Goal: Transaction & Acquisition: Purchase product/service

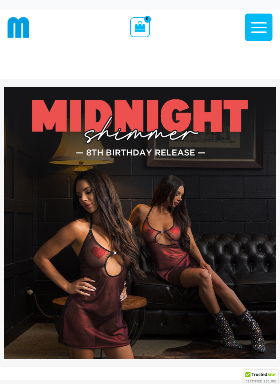
click at [261, 28] on icon "button" at bounding box center [259, 27] width 16 height 11
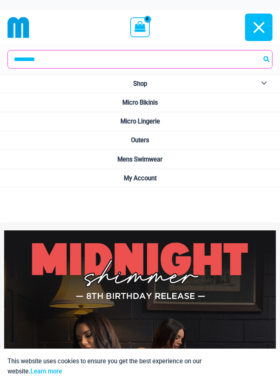
click at [156, 104] on span "Micro Bikinis" at bounding box center [139, 102] width 35 height 7
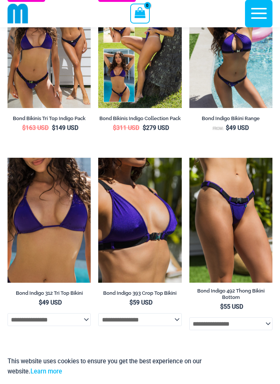
scroll to position [335, 0]
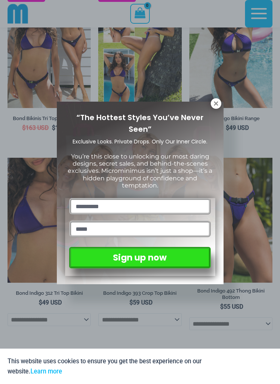
click at [156, 202] on input "text" at bounding box center [139, 206] width 141 height 17
type input "*****"
click at [168, 227] on input "email" at bounding box center [139, 229] width 141 height 17
type input "**********"
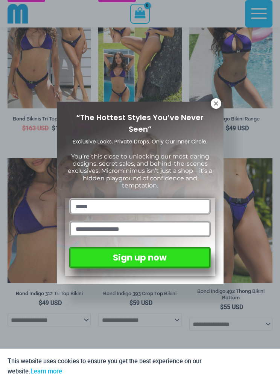
click at [176, 258] on button "Sign up now" at bounding box center [139, 257] width 141 height 21
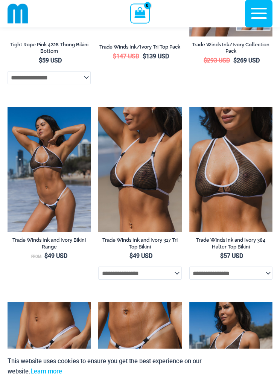
scroll to position [1170, 0]
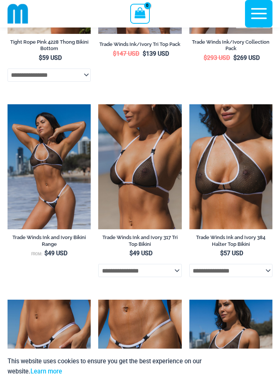
click at [98, 104] on img at bounding box center [98, 104] width 0 height 0
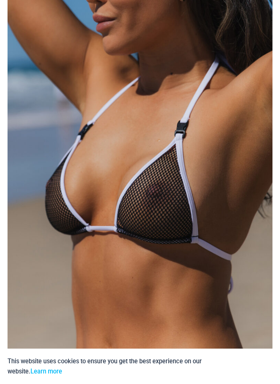
scroll to position [84, 0]
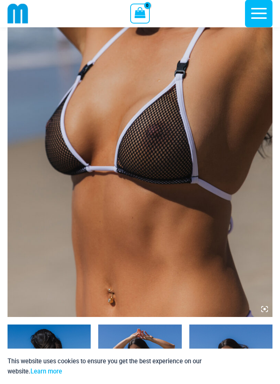
click at [218, 124] on img at bounding box center [140, 119] width 265 height 398
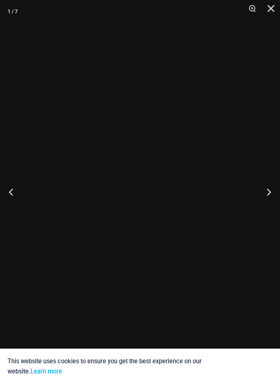
scroll to position [137, 0]
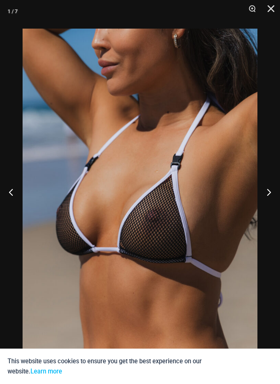
click at [271, 211] on button "Next" at bounding box center [266, 192] width 28 height 38
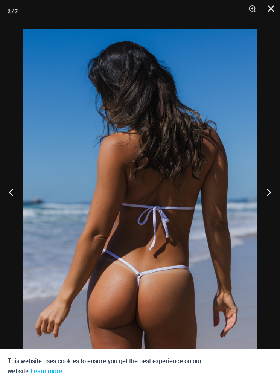
click at [273, 208] on button "Next" at bounding box center [266, 192] width 28 height 38
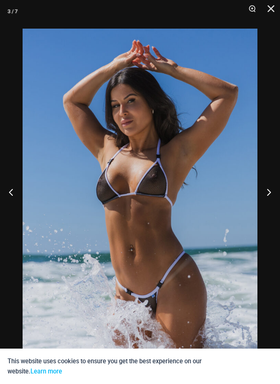
click at [267, 211] on button "Next" at bounding box center [266, 192] width 28 height 38
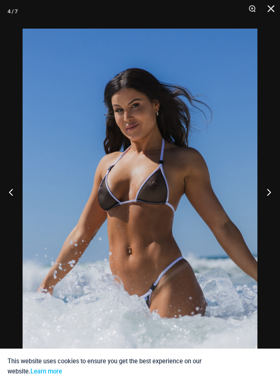
click at [266, 209] on button "Next" at bounding box center [266, 192] width 28 height 38
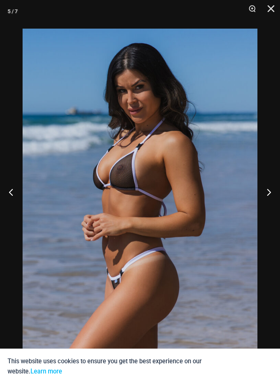
click at [266, 208] on button "Next" at bounding box center [266, 192] width 28 height 38
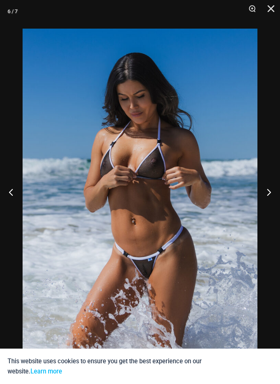
click at [267, 205] on button "Next" at bounding box center [266, 192] width 28 height 38
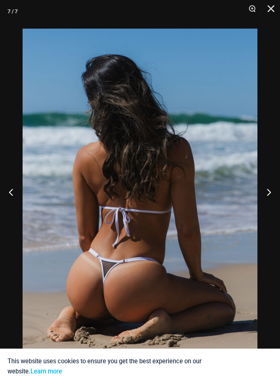
click at [267, 206] on button "Next" at bounding box center [266, 192] width 28 height 38
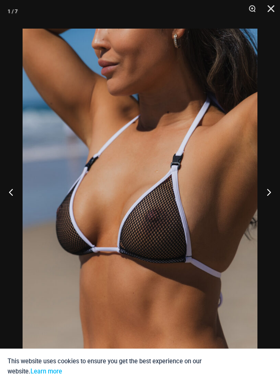
click at [269, 207] on button "Next" at bounding box center [266, 192] width 28 height 38
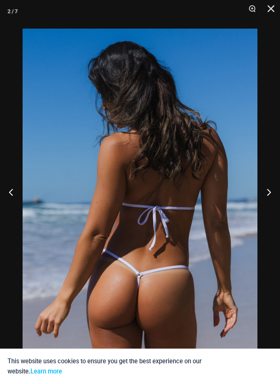
click at [268, 207] on button "Next" at bounding box center [266, 192] width 28 height 38
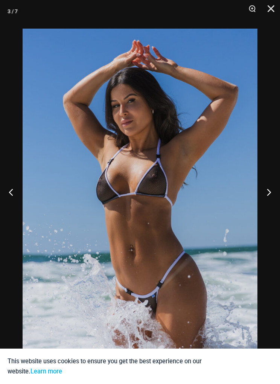
click at [267, 207] on button "Next" at bounding box center [266, 192] width 28 height 38
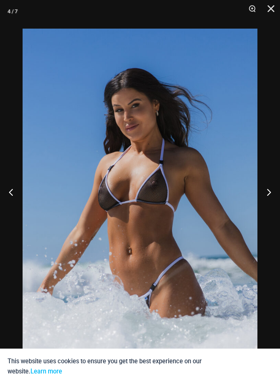
click at [267, 208] on button "Next" at bounding box center [266, 192] width 28 height 38
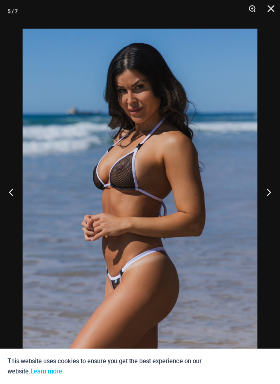
click at [271, 10] on button "Close" at bounding box center [268, 11] width 19 height 23
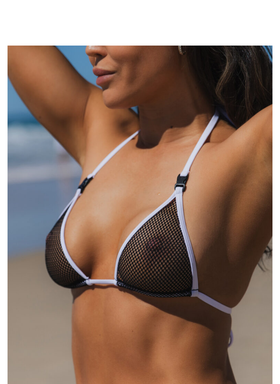
scroll to position [0, 0]
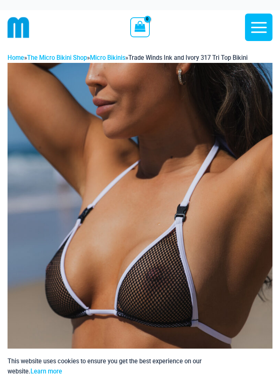
click at [260, 29] on icon "button" at bounding box center [259, 27] width 19 height 19
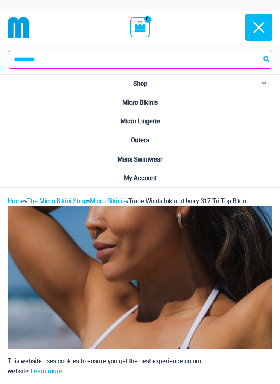
click at [157, 104] on span "Micro Bikinis" at bounding box center [139, 102] width 35 height 7
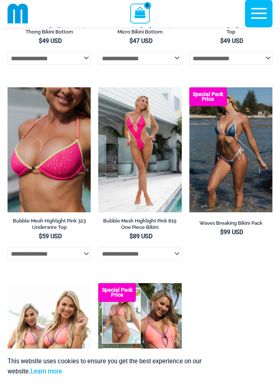
scroll to position [1953, 0]
click at [189, 87] on img at bounding box center [189, 87] width 0 height 0
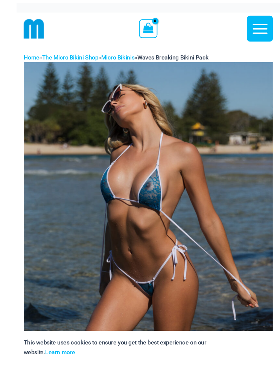
scroll to position [8, 0]
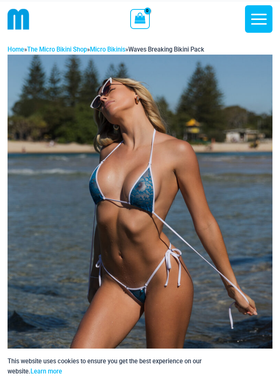
click at [198, 164] on img at bounding box center [140, 254] width 265 height 398
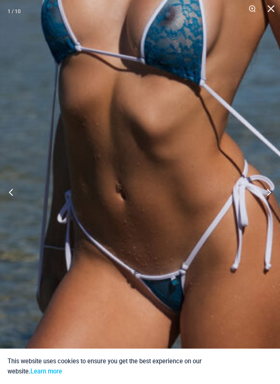
click at [208, 122] on img at bounding box center [170, 187] width 670 height 1004
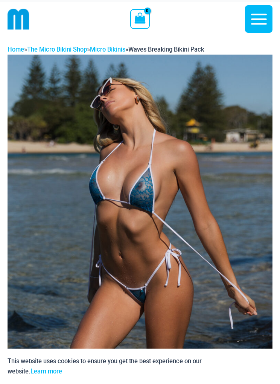
click at [236, 147] on img at bounding box center [140, 254] width 265 height 398
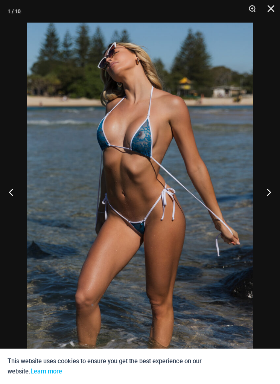
click at [273, 195] on button "Next" at bounding box center [266, 192] width 28 height 38
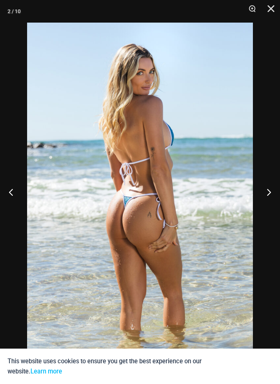
click at [270, 197] on button "Next" at bounding box center [266, 192] width 28 height 38
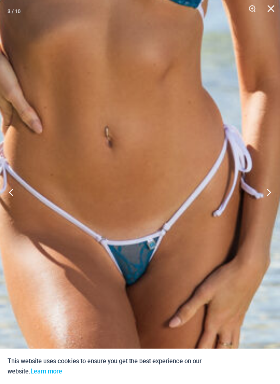
click at [267, 12] on button "Close" at bounding box center [268, 11] width 19 height 23
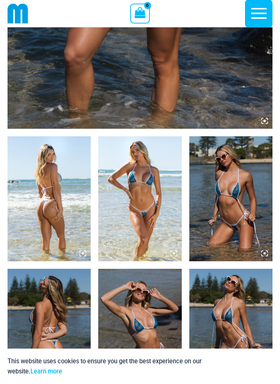
scroll to position [327, 0]
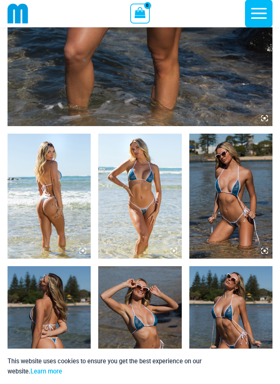
click at [235, 175] on img at bounding box center [230, 196] width 83 height 125
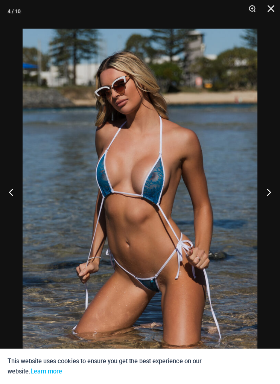
click at [271, 208] on button "Next" at bounding box center [266, 192] width 28 height 38
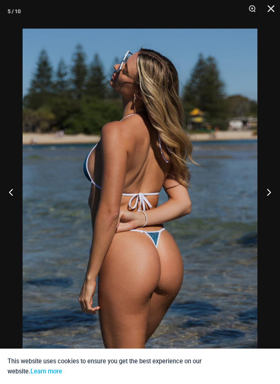
click at [272, 209] on button "Next" at bounding box center [266, 192] width 28 height 38
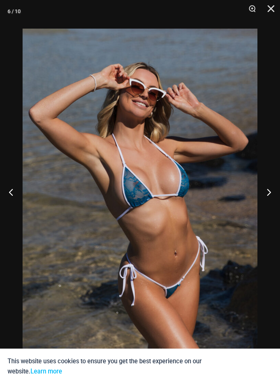
click at [273, 208] on button "Next" at bounding box center [266, 192] width 28 height 38
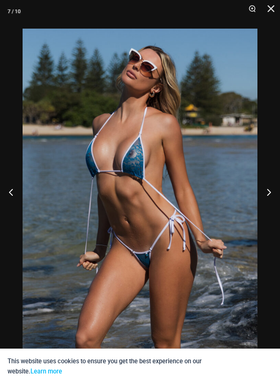
click at [267, 209] on button "Next" at bounding box center [266, 192] width 28 height 38
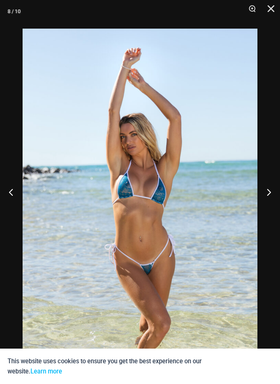
click at [266, 210] on button "Next" at bounding box center [266, 192] width 28 height 38
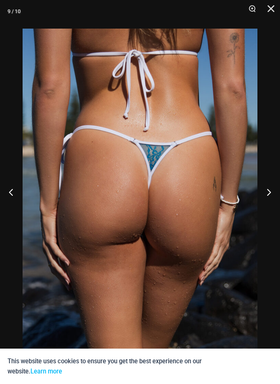
click at [271, 208] on button "Next" at bounding box center [266, 192] width 28 height 38
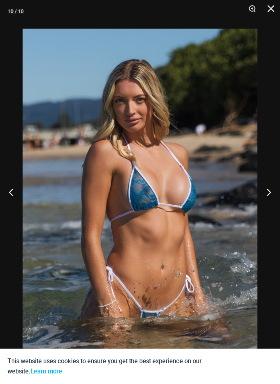
click at [275, 210] on button "Next" at bounding box center [266, 192] width 28 height 38
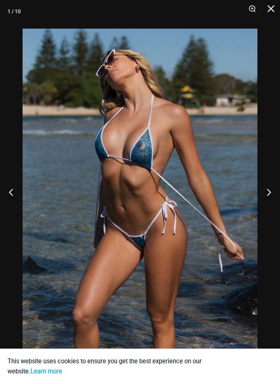
click at [272, 208] on button "Next" at bounding box center [266, 192] width 28 height 38
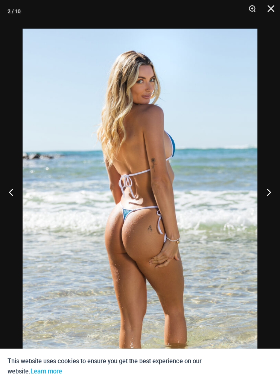
click at [271, 208] on button "Next" at bounding box center [266, 192] width 28 height 38
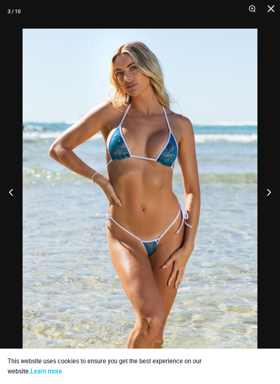
click at [271, 208] on button "Next" at bounding box center [266, 192] width 28 height 38
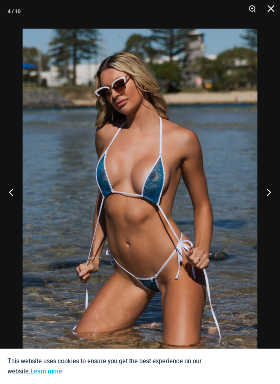
click at [267, 208] on button "Next" at bounding box center [266, 192] width 28 height 38
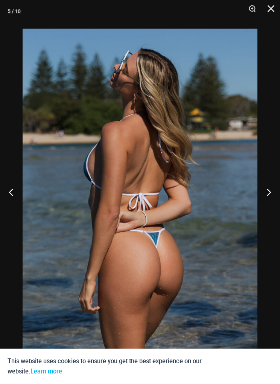
click at [272, 211] on button "Next" at bounding box center [266, 192] width 28 height 38
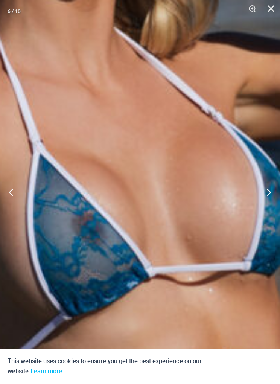
click at [213, 162] on img at bounding box center [99, 306] width 940 height 1410
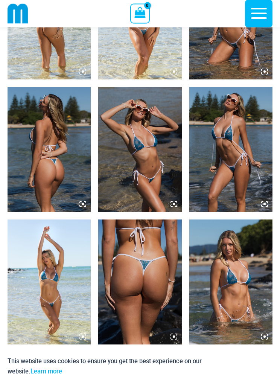
scroll to position [507, 0]
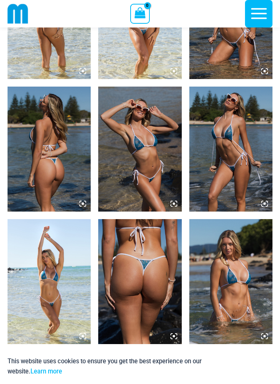
click at [236, 157] on img at bounding box center [230, 149] width 83 height 125
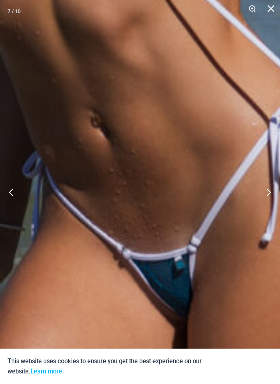
click at [273, 7] on button "Close" at bounding box center [268, 11] width 19 height 23
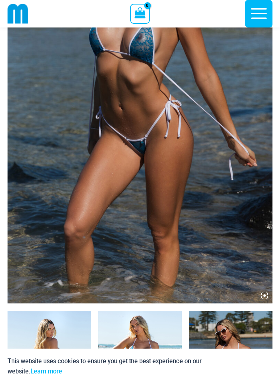
scroll to position [0, 0]
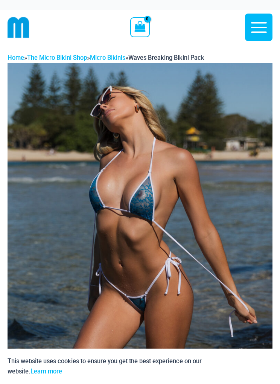
click at [21, 25] on img at bounding box center [19, 28] width 22 height 22
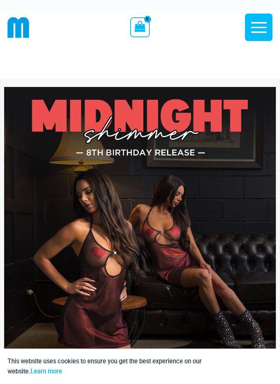
click at [263, 30] on icon "button" at bounding box center [259, 27] width 19 height 19
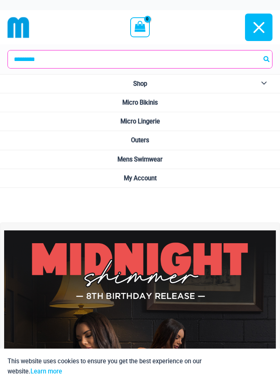
click at [146, 105] on link "Micro Bikinis" at bounding box center [140, 102] width 280 height 19
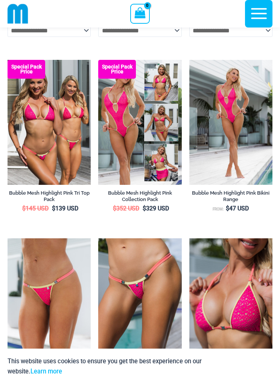
scroll to position [1607, 0]
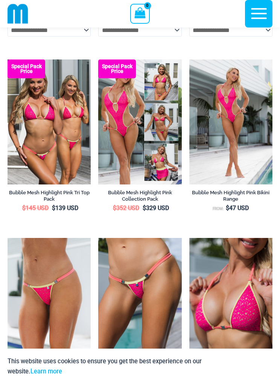
click at [189, 60] on img at bounding box center [189, 60] width 0 height 0
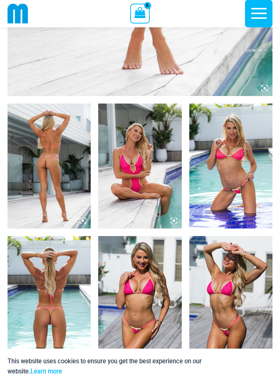
scroll to position [358, 0]
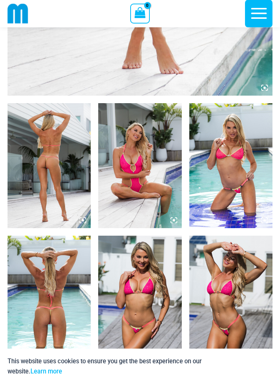
click at [228, 176] on img at bounding box center [230, 166] width 83 height 125
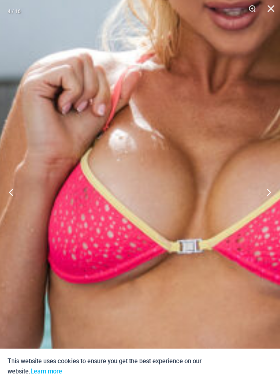
click at [209, 127] on img at bounding box center [215, 362] width 940 height 1410
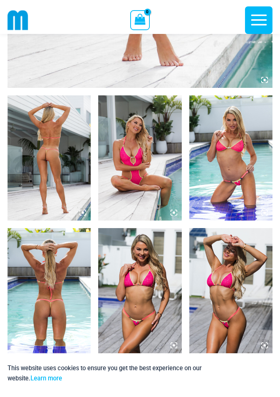
scroll to position [372, 0]
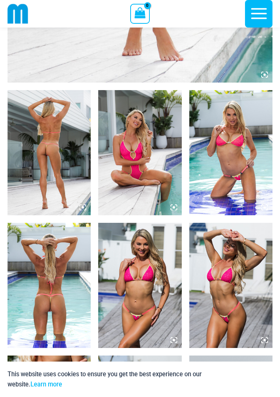
click at [259, 13] on icon "button" at bounding box center [259, 13] width 19 height 19
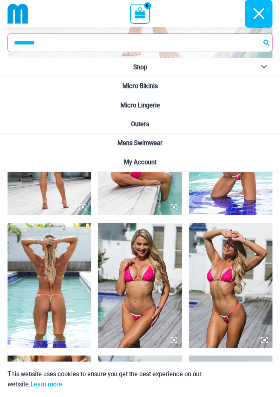
click at [160, 106] on span "Micro Lingerie" at bounding box center [141, 105] width 40 height 7
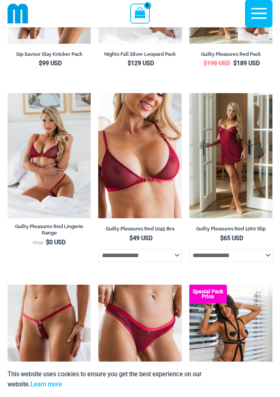
scroll to position [240, 0]
click at [98, 93] on img at bounding box center [98, 93] width 0 height 0
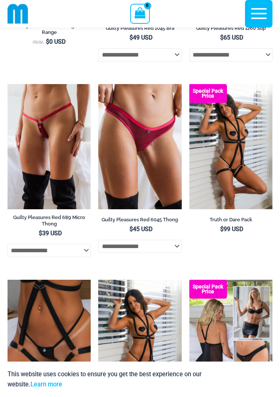
scroll to position [440, 0]
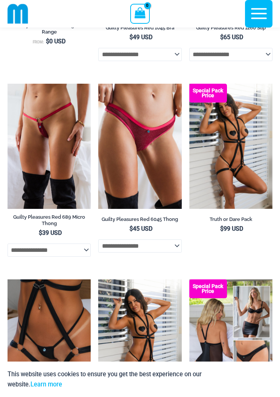
click at [98, 84] on img at bounding box center [98, 84] width 0 height 0
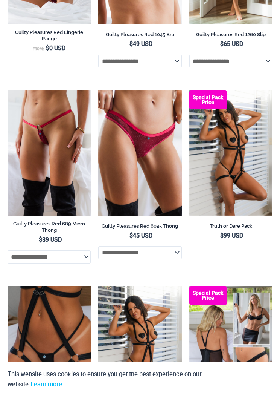
scroll to position [453, 0]
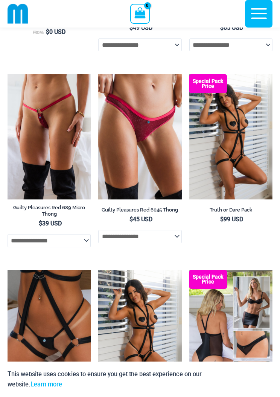
click at [189, 74] on img at bounding box center [189, 74] width 0 height 0
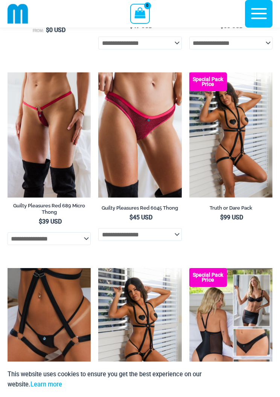
scroll to position [453, 0]
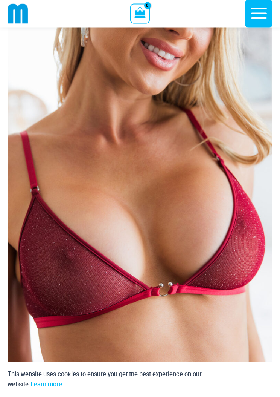
scroll to position [41, 0]
click at [215, 136] on img at bounding box center [140, 214] width 265 height 398
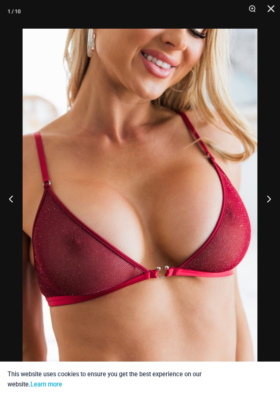
click at [273, 208] on button "Next" at bounding box center [266, 199] width 28 height 38
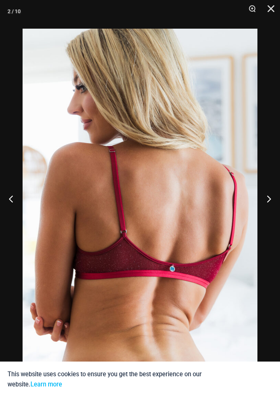
click at [272, 209] on button "Next" at bounding box center [266, 199] width 28 height 38
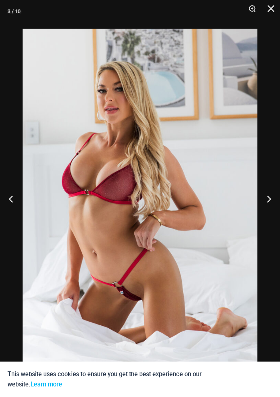
click at [267, 211] on button "Next" at bounding box center [266, 199] width 28 height 38
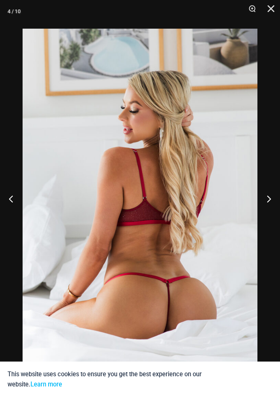
click at [267, 212] on button "Next" at bounding box center [266, 199] width 28 height 38
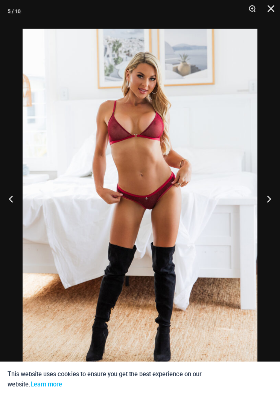
click at [266, 212] on button "Next" at bounding box center [266, 199] width 28 height 38
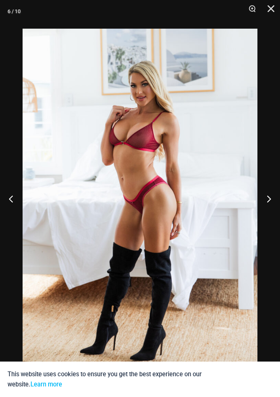
click at [267, 213] on button "Next" at bounding box center [266, 199] width 28 height 38
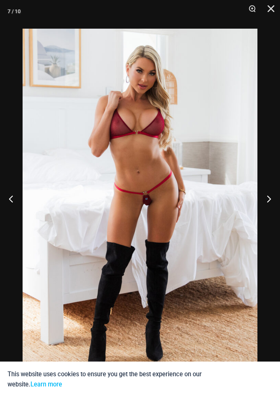
click at [267, 214] on button "Next" at bounding box center [266, 199] width 28 height 38
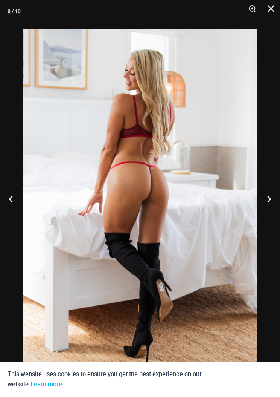
click at [269, 210] on button "Next" at bounding box center [266, 199] width 28 height 38
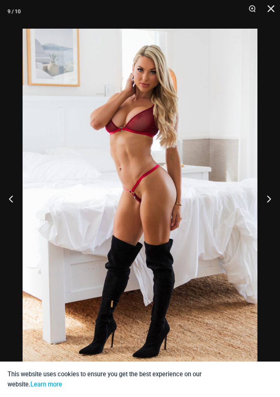
click at [266, 210] on button "Next" at bounding box center [266, 199] width 28 height 38
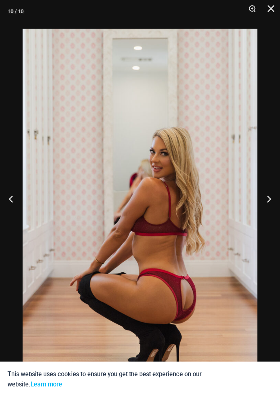
click at [267, 211] on button "Next" at bounding box center [266, 199] width 28 height 38
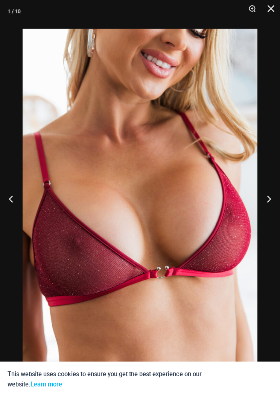
click at [272, 209] on button "Next" at bounding box center [266, 199] width 28 height 38
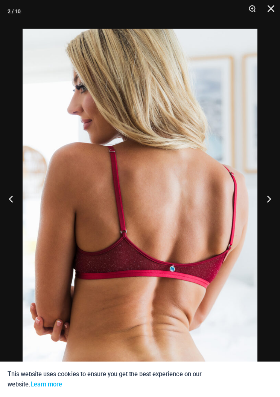
click at [269, 207] on button "Next" at bounding box center [266, 199] width 28 height 38
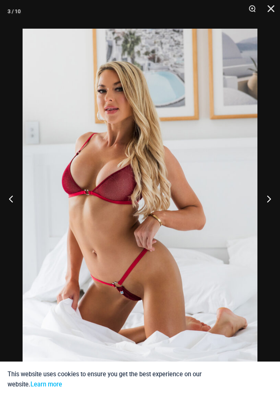
click at [272, 212] on button "Next" at bounding box center [266, 199] width 28 height 38
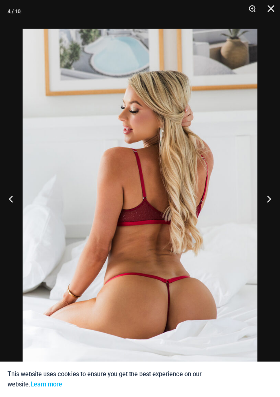
click at [17, 206] on button "Previous" at bounding box center [14, 199] width 28 height 38
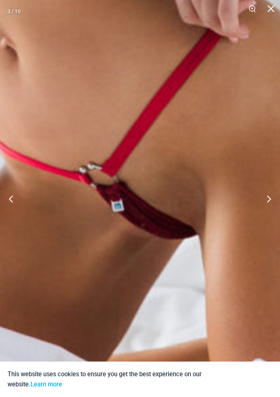
click at [273, 211] on button "Next" at bounding box center [266, 199] width 28 height 38
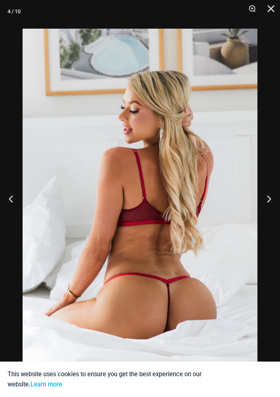
click at [275, 217] on button "Next" at bounding box center [266, 199] width 28 height 38
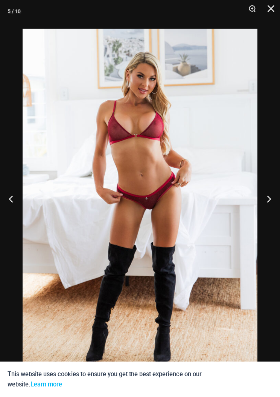
click at [274, 202] on button "Next" at bounding box center [266, 199] width 28 height 38
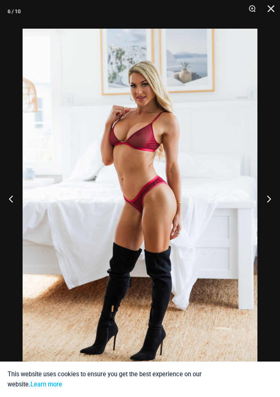
click at [269, 211] on button "Next" at bounding box center [266, 199] width 28 height 38
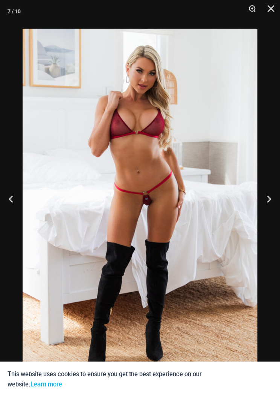
click at [269, 212] on button "Next" at bounding box center [266, 199] width 28 height 38
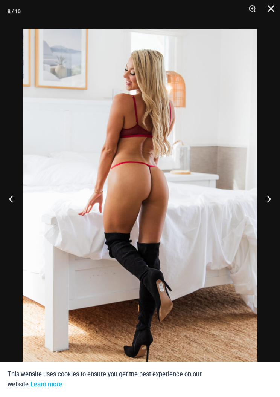
click at [275, 6] on button "Close" at bounding box center [268, 11] width 19 height 23
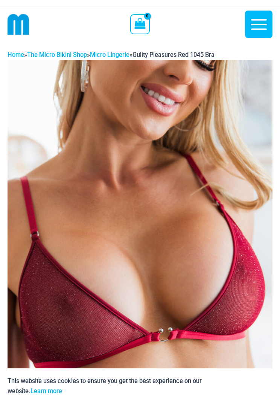
scroll to position [0, 0]
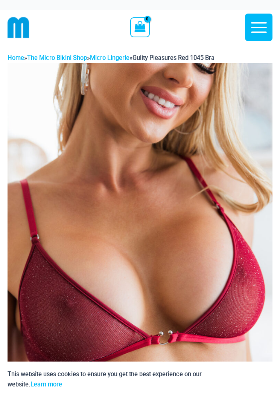
click at [24, 299] on img at bounding box center [140, 262] width 265 height 398
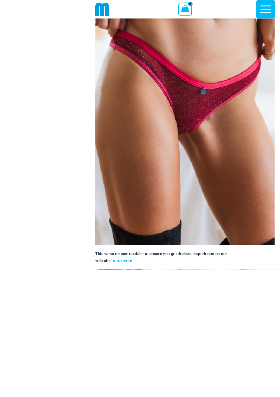
scroll to position [147, 0]
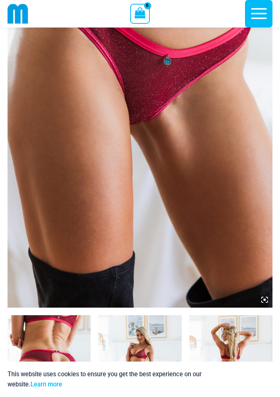
click at [203, 124] on img at bounding box center [140, 109] width 265 height 398
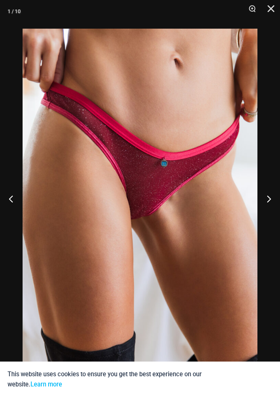
click at [272, 206] on button "Next" at bounding box center [266, 199] width 28 height 38
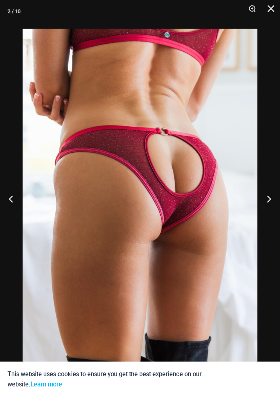
click at [271, 206] on button "Next" at bounding box center [266, 199] width 28 height 38
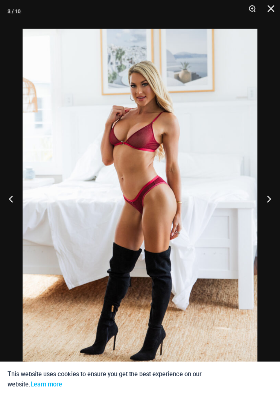
click at [263, 207] on button "Next" at bounding box center [266, 199] width 28 height 38
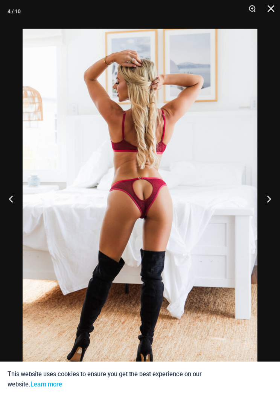
click at [264, 206] on button "Next" at bounding box center [266, 199] width 28 height 38
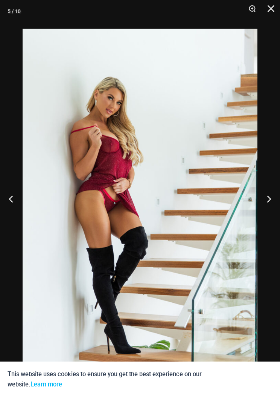
click at [263, 208] on button "Next" at bounding box center [266, 199] width 28 height 38
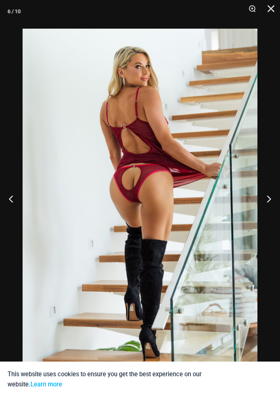
click at [263, 206] on button "Next" at bounding box center [266, 199] width 28 height 38
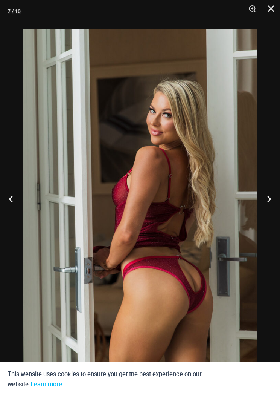
click at [266, 209] on button "Next" at bounding box center [266, 199] width 28 height 38
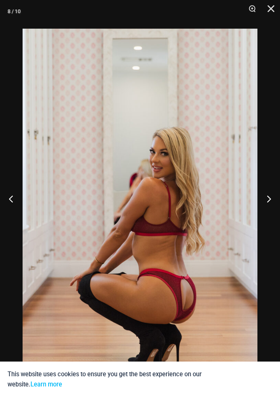
click at [266, 208] on button "Next" at bounding box center [266, 199] width 28 height 38
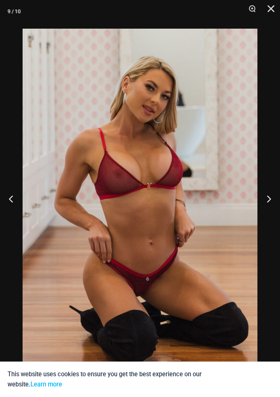
click at [266, 207] on button "Next" at bounding box center [266, 199] width 28 height 38
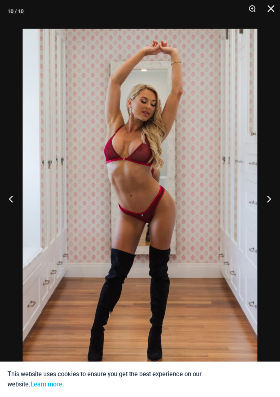
click at [266, 208] on button "Next" at bounding box center [266, 199] width 28 height 38
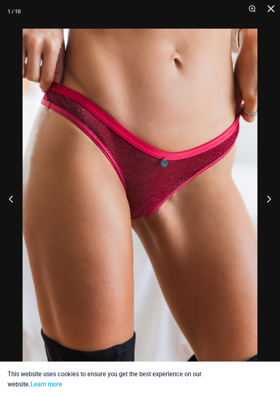
click at [266, 207] on button "Next" at bounding box center [266, 199] width 28 height 38
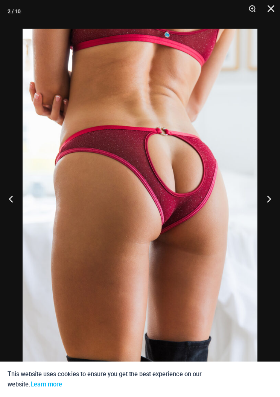
click at [272, 8] on button "Close" at bounding box center [268, 11] width 19 height 23
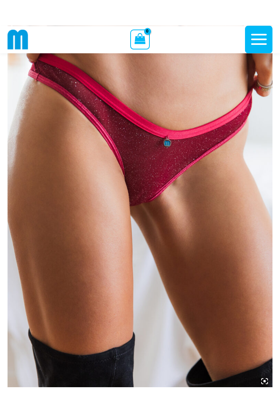
scroll to position [0, 0]
